Goal: Find specific page/section

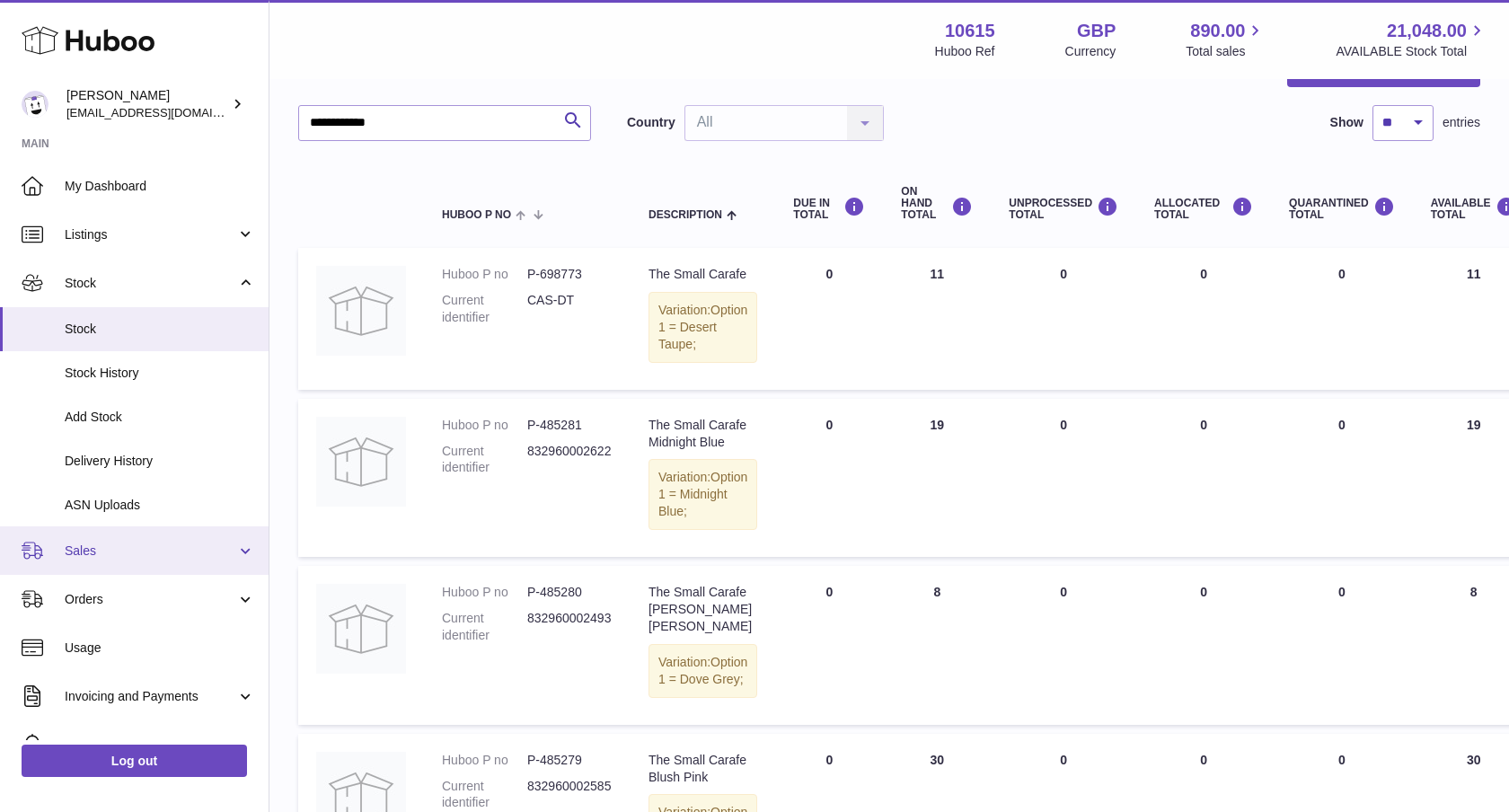
drag, startPoint x: 130, startPoint y: 528, endPoint x: 166, endPoint y: 534, distance: 36.5
click at [130, 528] on link "Sales" at bounding box center [134, 550] width 269 height 48
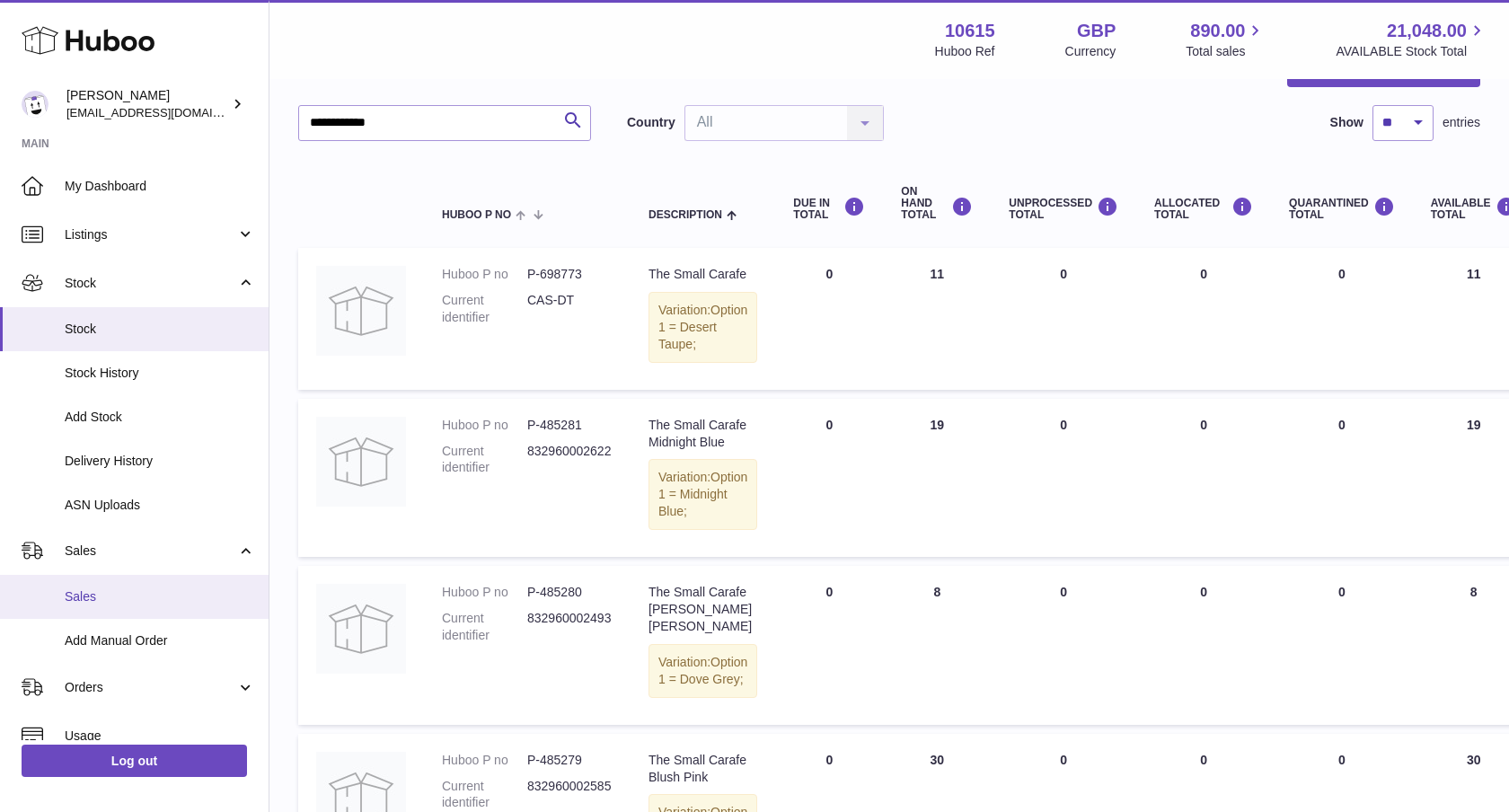
click at [124, 609] on link "Sales" at bounding box center [134, 596] width 269 height 44
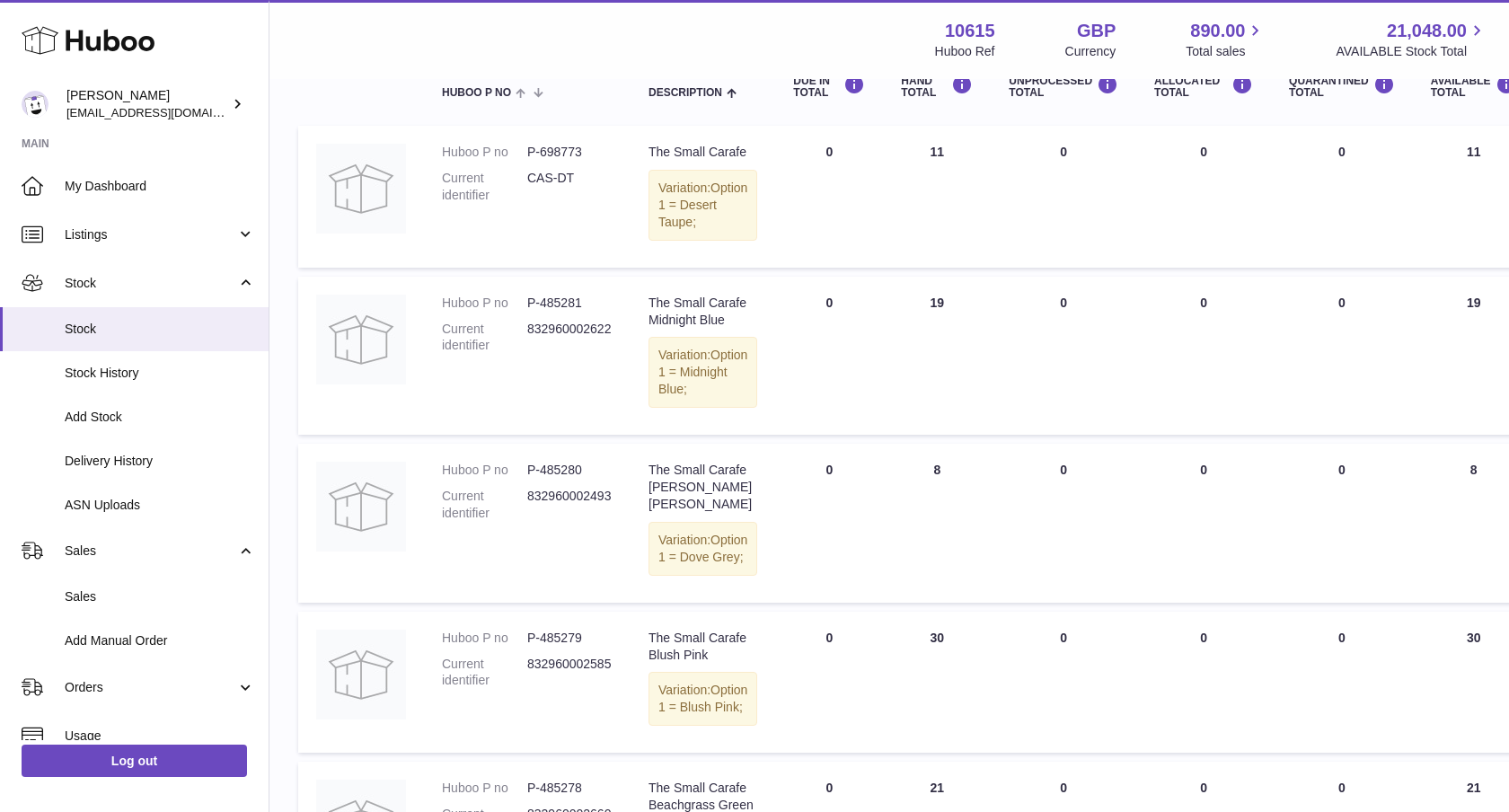
scroll to position [251, 0]
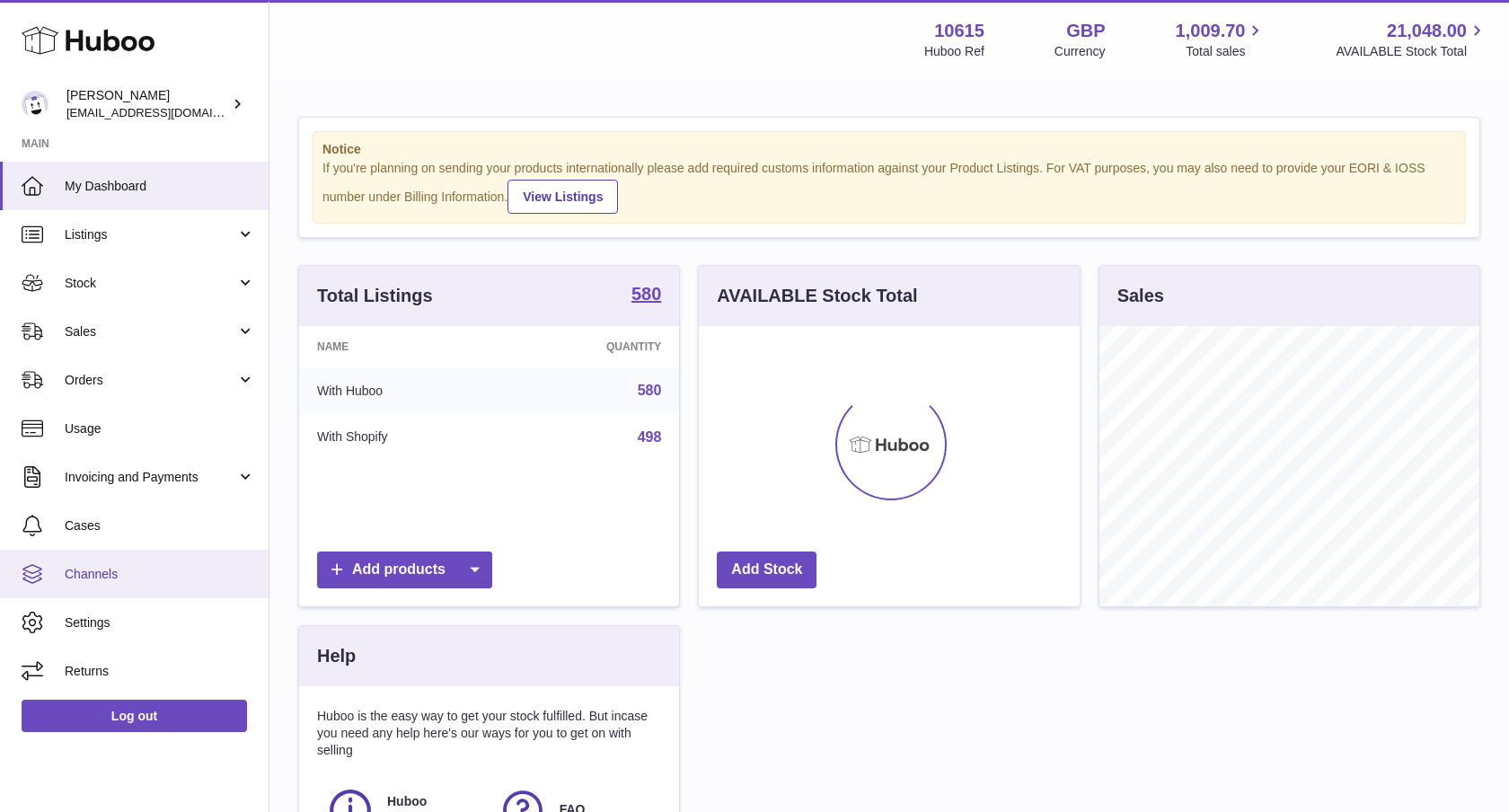
scroll to position [280, 380]
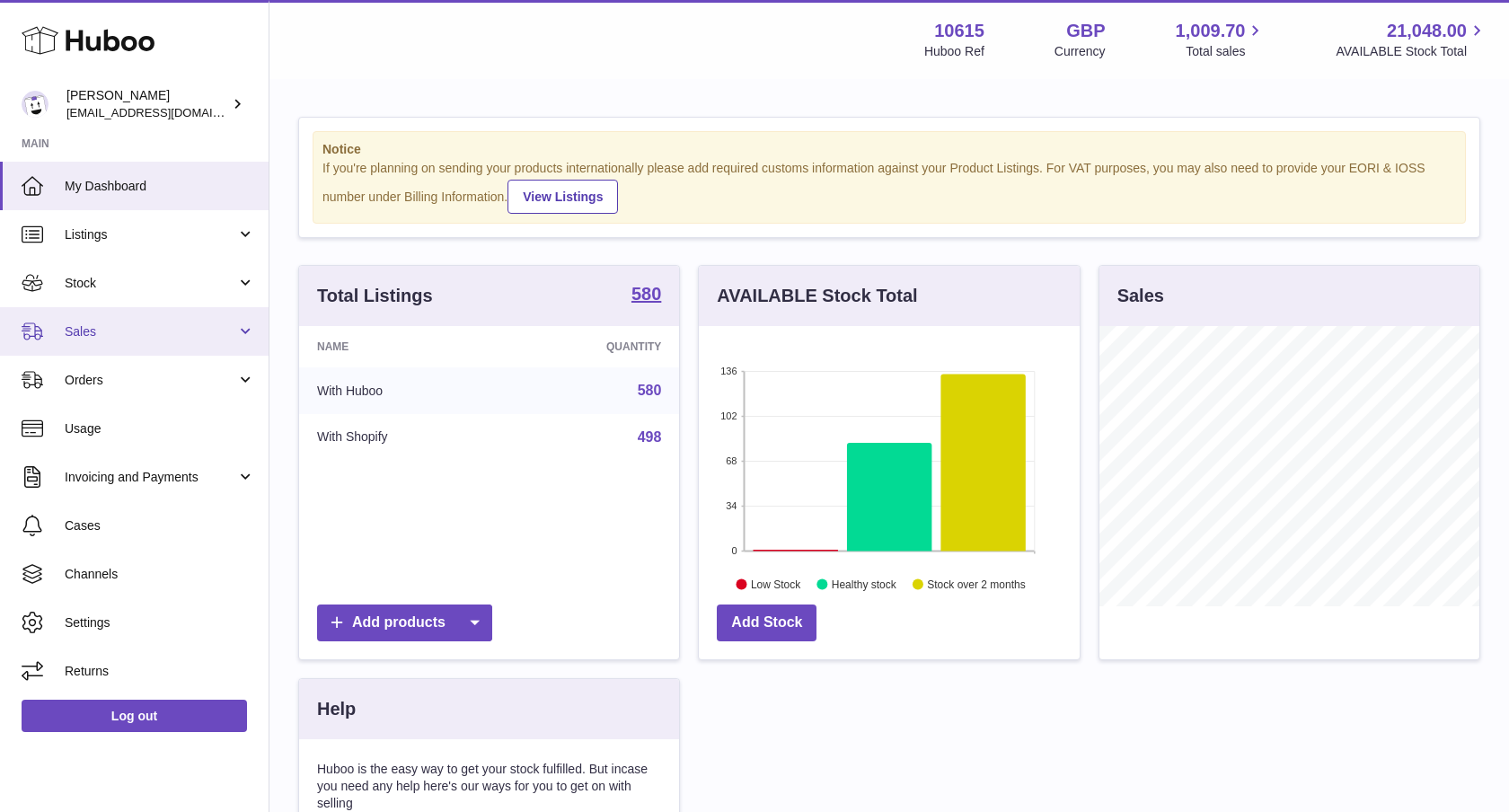
click at [145, 332] on span "Sales" at bounding box center [151, 332] width 172 height 17
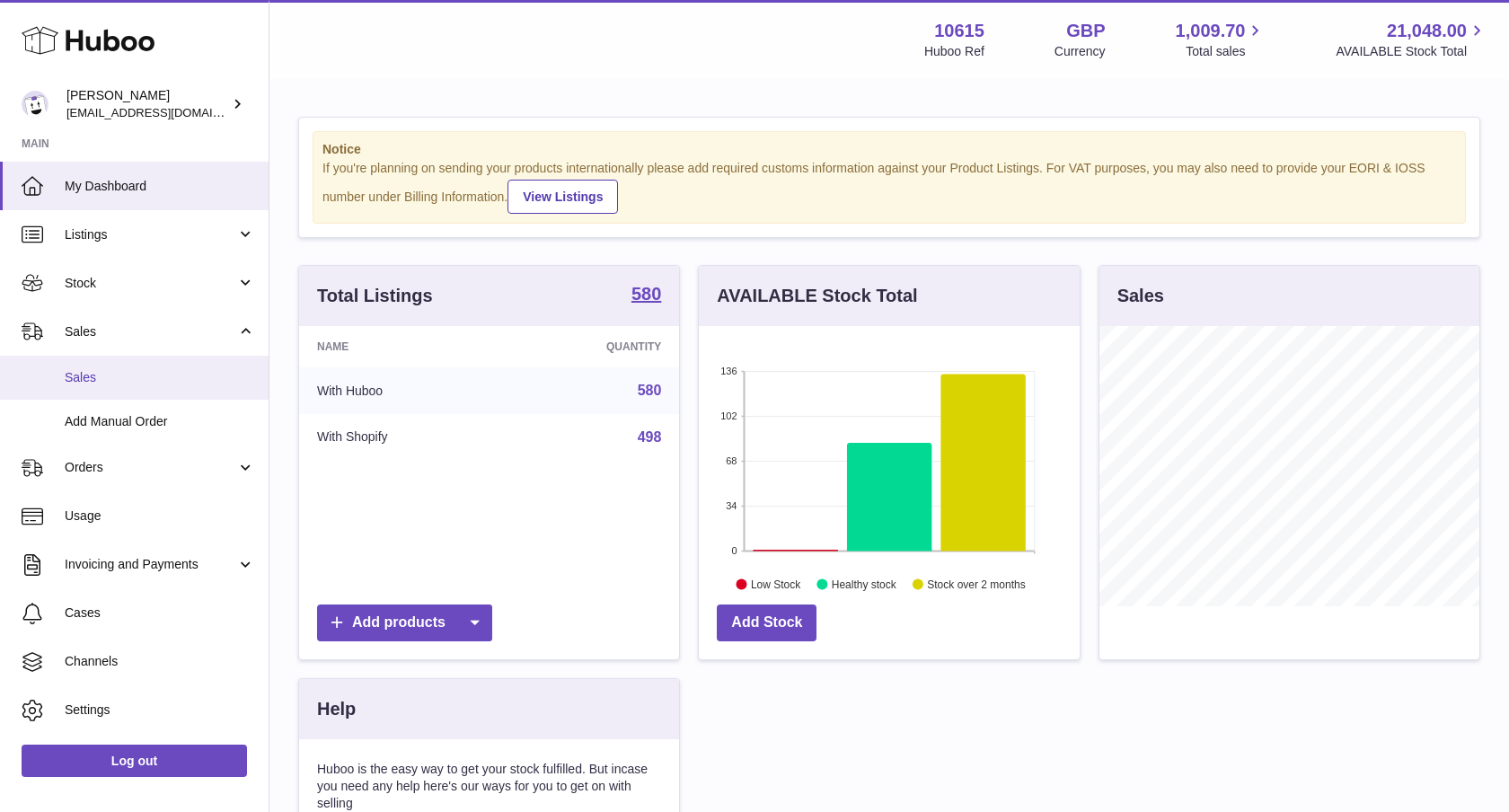
click at [110, 382] on span "Sales" at bounding box center [160, 378] width 190 height 17
